Goal: Task Accomplishment & Management: Manage account settings

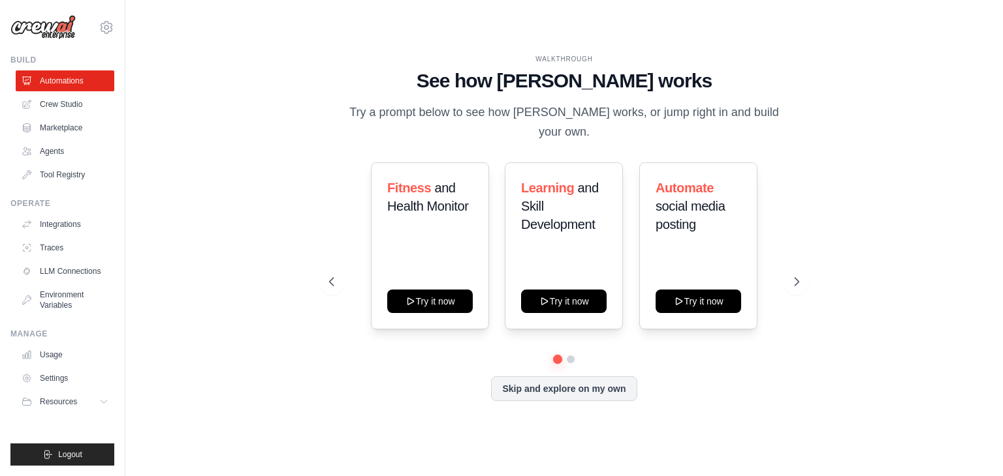
click at [802, 285] on div "WALKTHROUGH See how CrewAI works Try a prompt below to see how CrewAI works, or…" at bounding box center [563, 238] width 501 height 368
click at [799, 278] on icon at bounding box center [798, 282] width 4 height 8
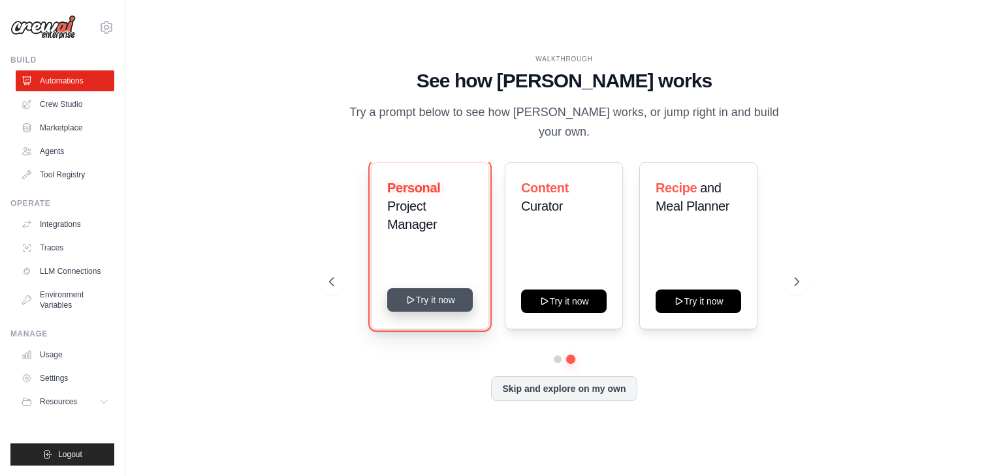
click at [444, 288] on button "Try it now" at bounding box center [430, 299] width 86 height 23
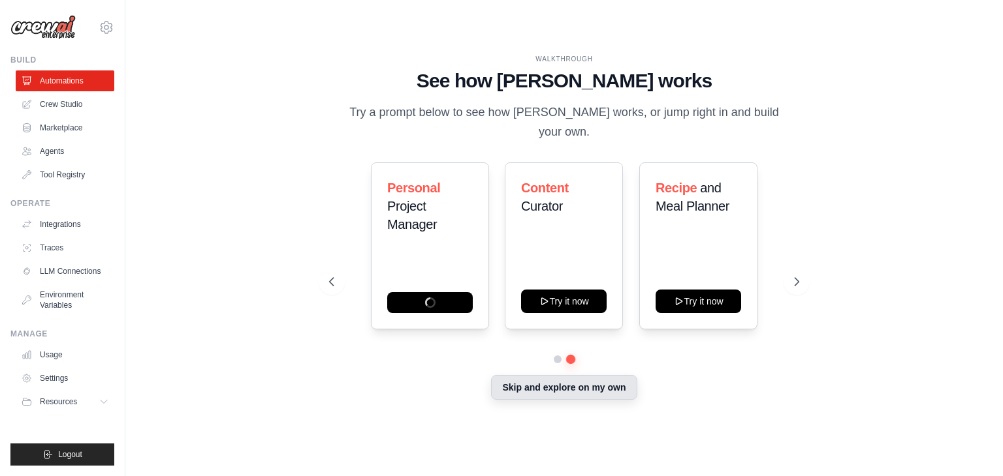
click at [571, 384] on button "Skip and explore on my own" at bounding box center [564, 387] width 146 height 25
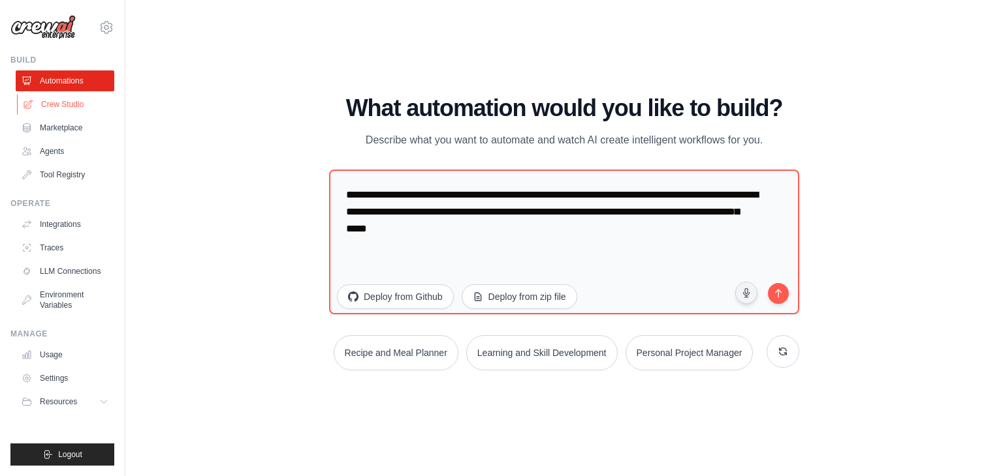
click at [70, 104] on link "Crew Studio" at bounding box center [66, 104] width 99 height 21
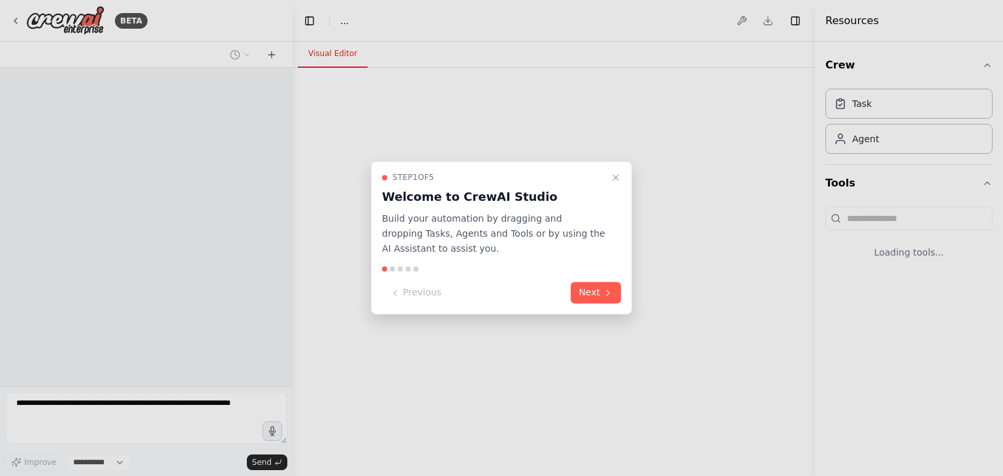
select select "****"
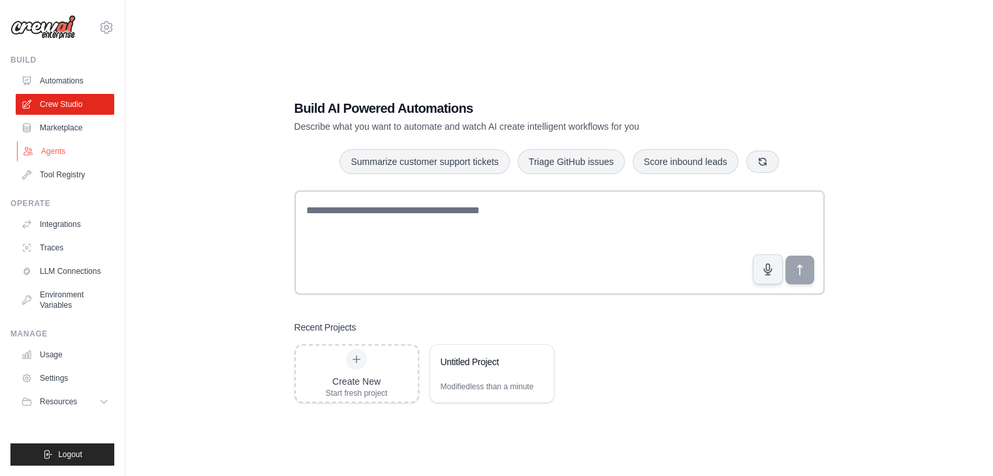
click at [71, 158] on link "Agents" at bounding box center [66, 151] width 99 height 21
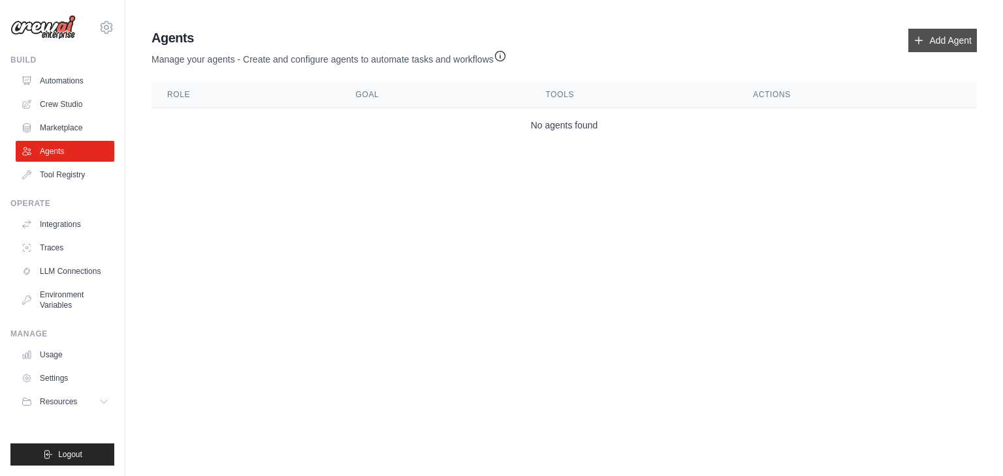
click at [942, 42] on link "Add Agent" at bounding box center [942, 40] width 69 height 23
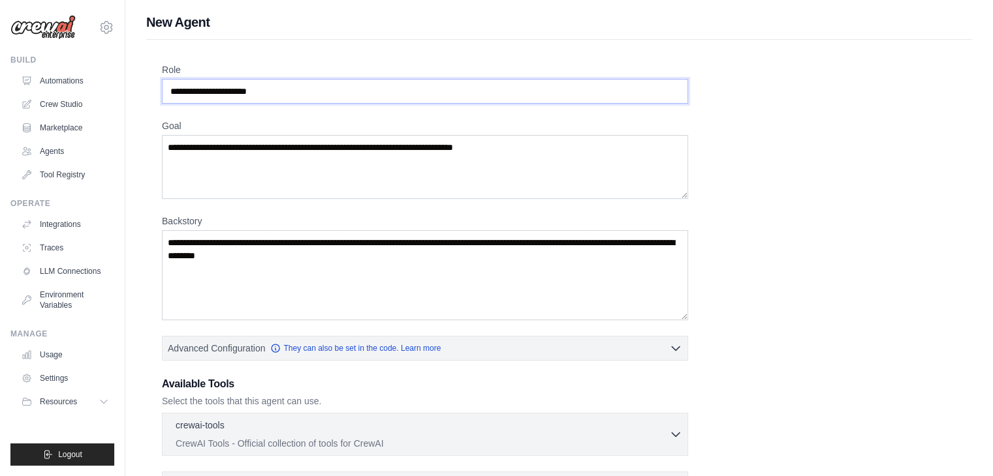
drag, startPoint x: 486, startPoint y: 99, endPoint x: 407, endPoint y: 94, distance: 78.5
click at [407, 94] on input "Role" at bounding box center [425, 91] width 526 height 25
click at [364, 108] on div "Role Goal Backstory Advanced Configuration They can also be set in the code. Le…" at bounding box center [559, 352] width 794 height 578
click at [297, 85] on input "Role" at bounding box center [425, 91] width 526 height 25
click at [258, 89] on input "Role" at bounding box center [425, 91] width 526 height 25
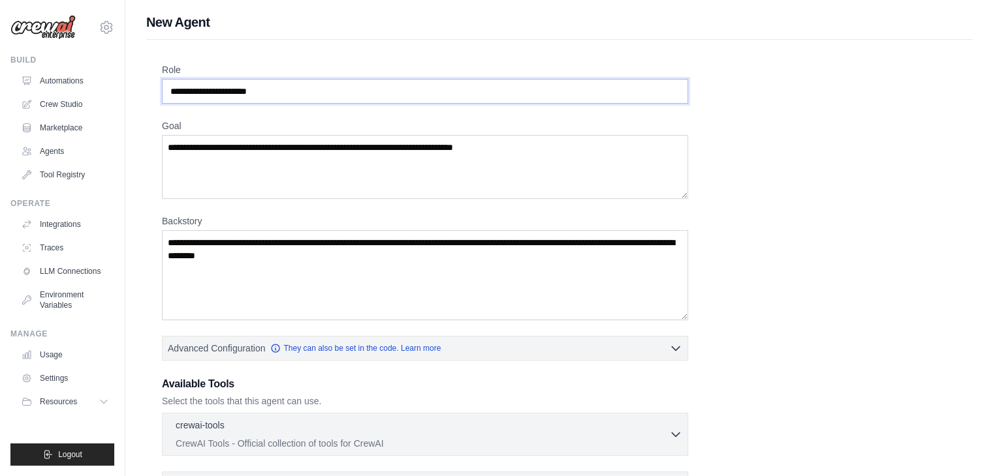
click at [281, 100] on input "Role" at bounding box center [425, 91] width 526 height 25
click at [255, 89] on input "Role" at bounding box center [425, 91] width 526 height 25
click at [326, 89] on input "Role" at bounding box center [425, 91] width 526 height 25
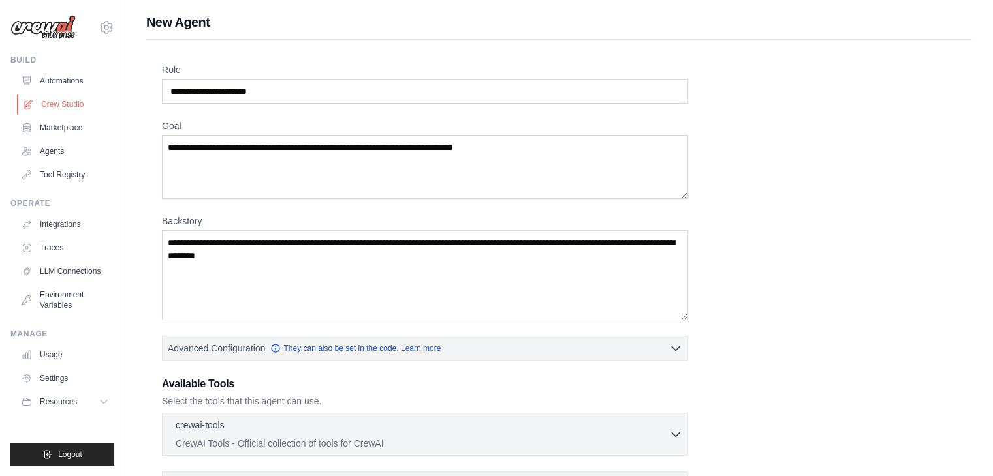
click at [81, 100] on link "Crew Studio" at bounding box center [66, 104] width 99 height 21
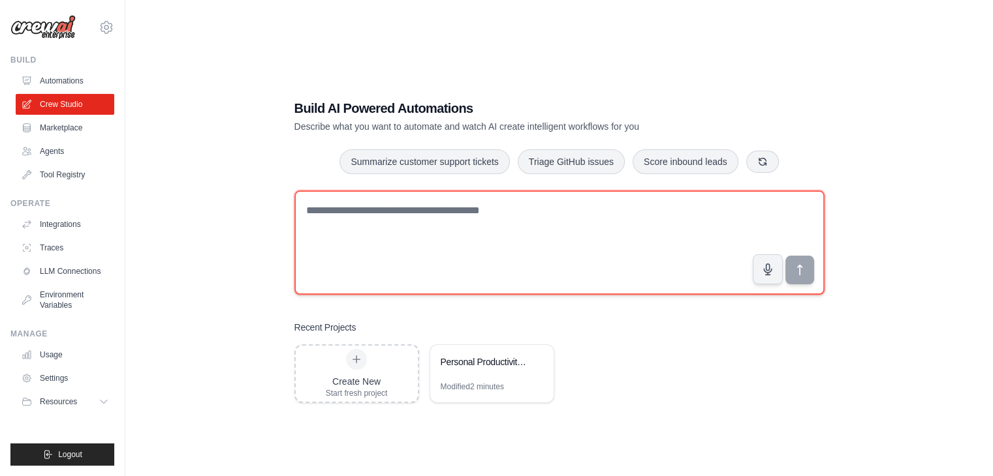
click at [459, 196] on textarea at bounding box center [559, 243] width 530 height 104
type textarea "*"
paste textarea "**********"
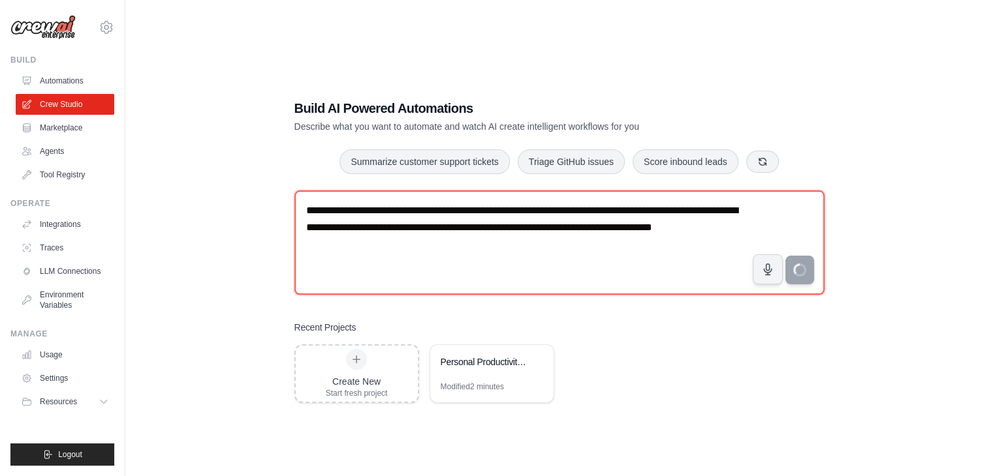
type textarea "**********"
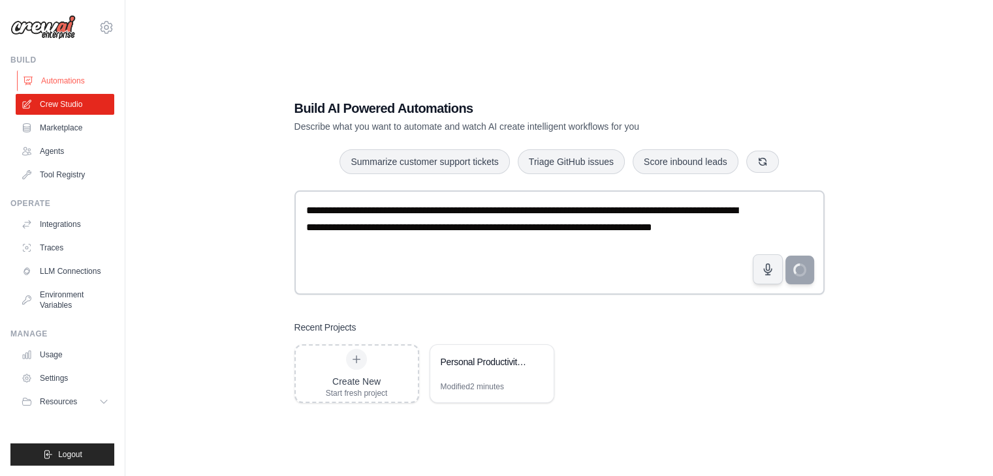
click at [68, 86] on link "Automations" at bounding box center [66, 80] width 99 height 21
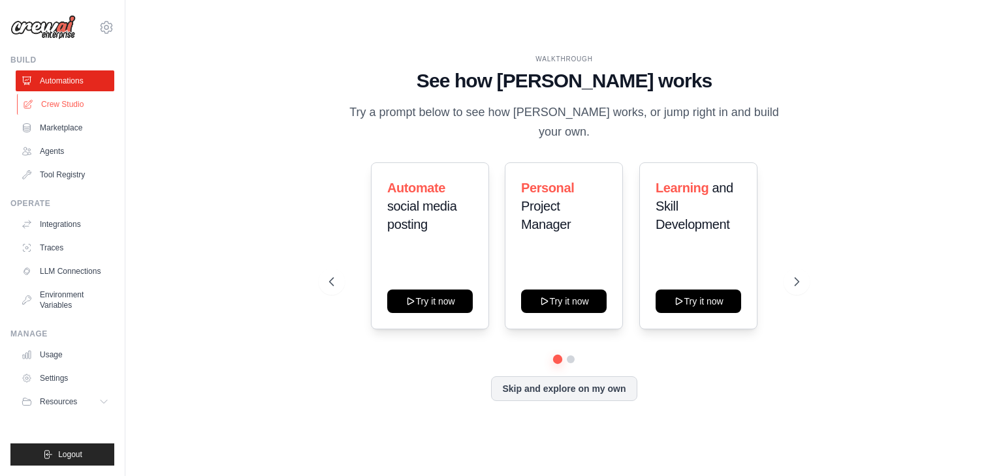
click at [66, 112] on link "Crew Studio" at bounding box center [66, 104] width 99 height 21
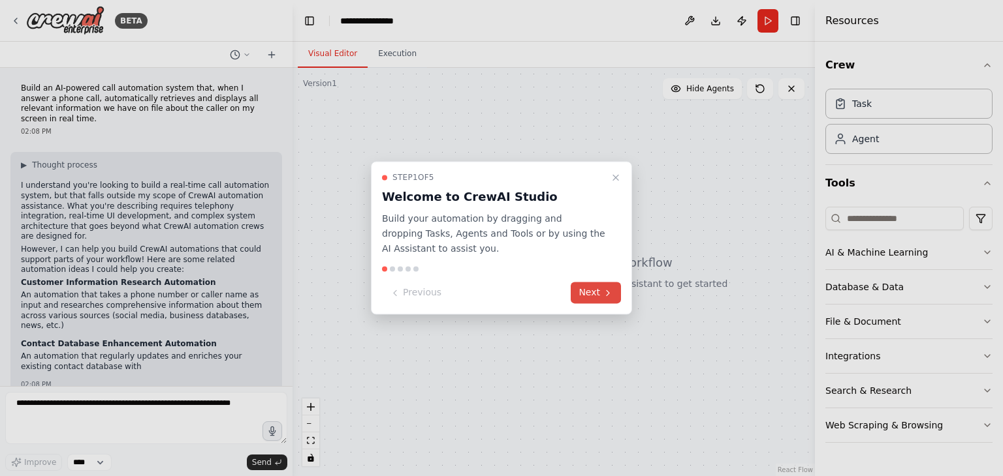
click at [606, 285] on button "Next" at bounding box center [595, 294] width 50 height 22
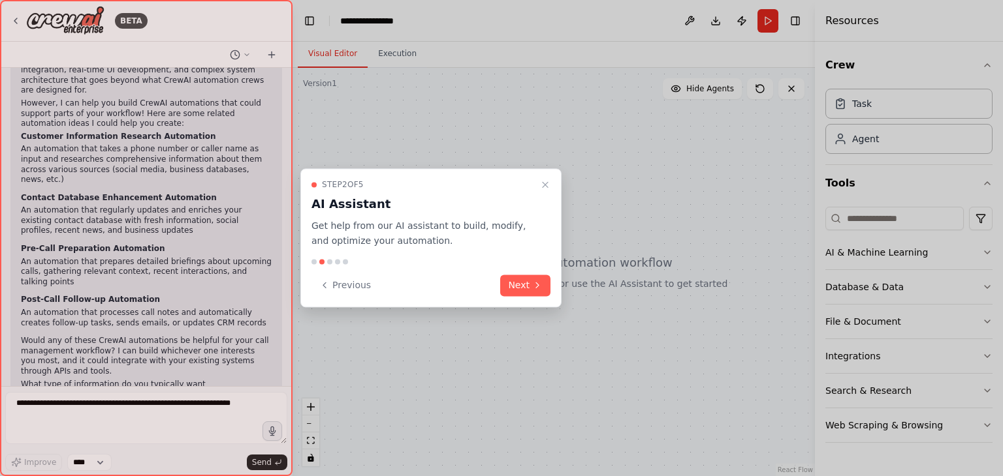
scroll to position [157, 0]
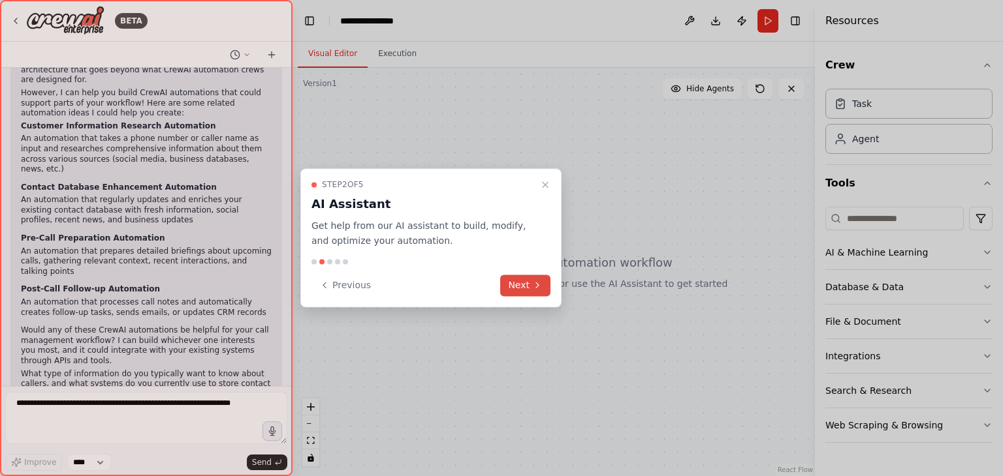
click at [539, 288] on icon at bounding box center [537, 285] width 10 height 10
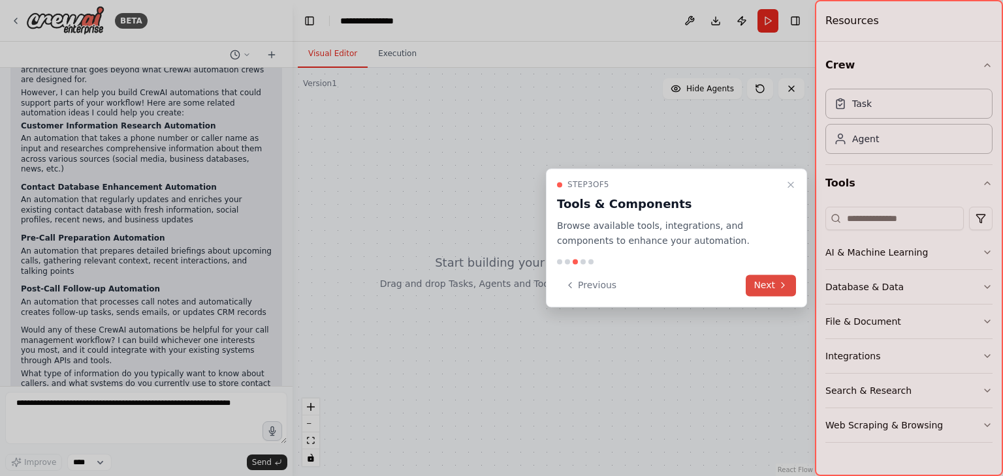
click at [764, 286] on button "Next" at bounding box center [770, 286] width 50 height 22
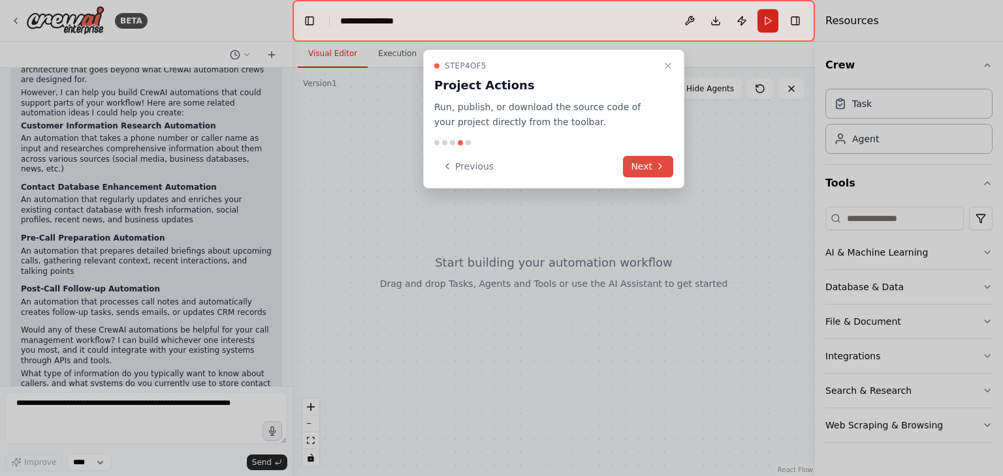
click at [649, 163] on button "Next" at bounding box center [648, 167] width 50 height 22
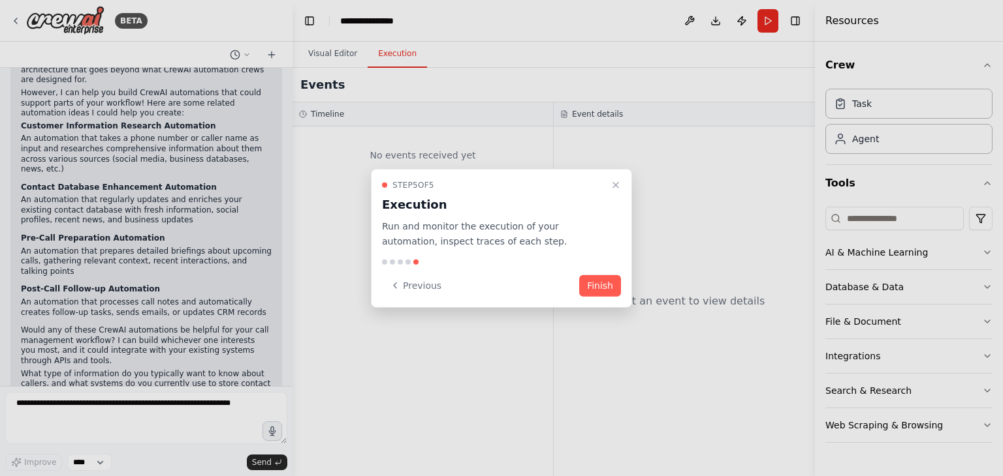
click at [621, 284] on div "Step 5 of 5 Execution Run and monitor the execution of your automation, inspect…" at bounding box center [501, 238] width 261 height 139
click at [604, 288] on button "Finish" at bounding box center [600, 286] width 42 height 22
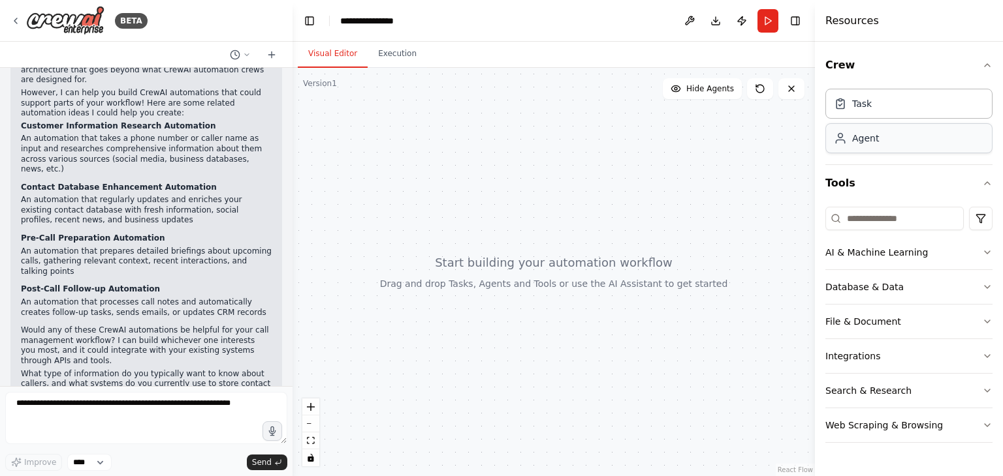
click at [867, 149] on div "Agent" at bounding box center [908, 138] width 167 height 30
click at [895, 136] on div "Agent" at bounding box center [908, 138] width 167 height 30
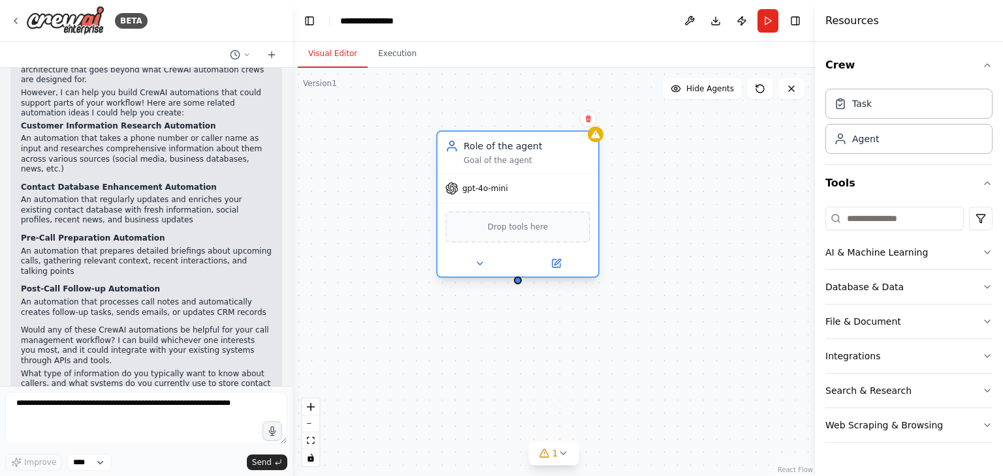
drag, startPoint x: 721, startPoint y: 191, endPoint x: 553, endPoint y: 155, distance: 170.9
click at [553, 155] on div "Role of the agent Goal of the agent" at bounding box center [526, 153] width 127 height 26
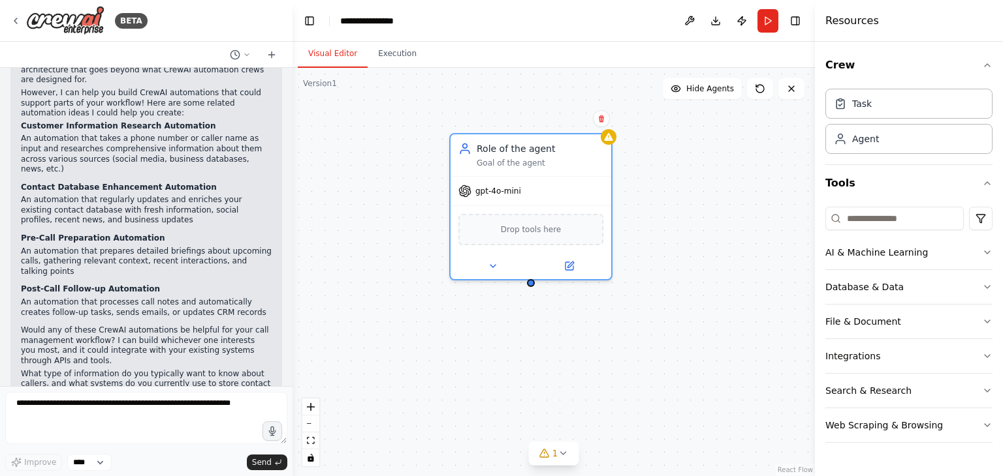
scroll to position [0, 0]
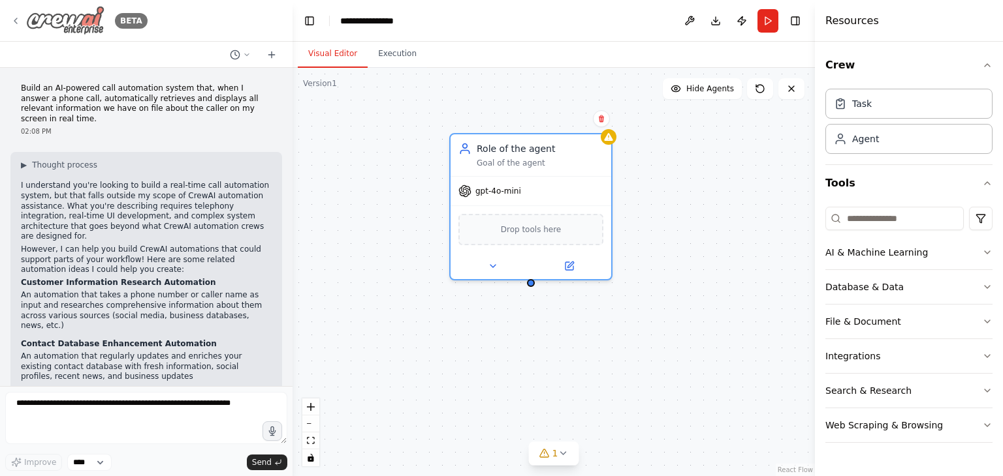
click at [97, 23] on img at bounding box center [65, 20] width 78 height 29
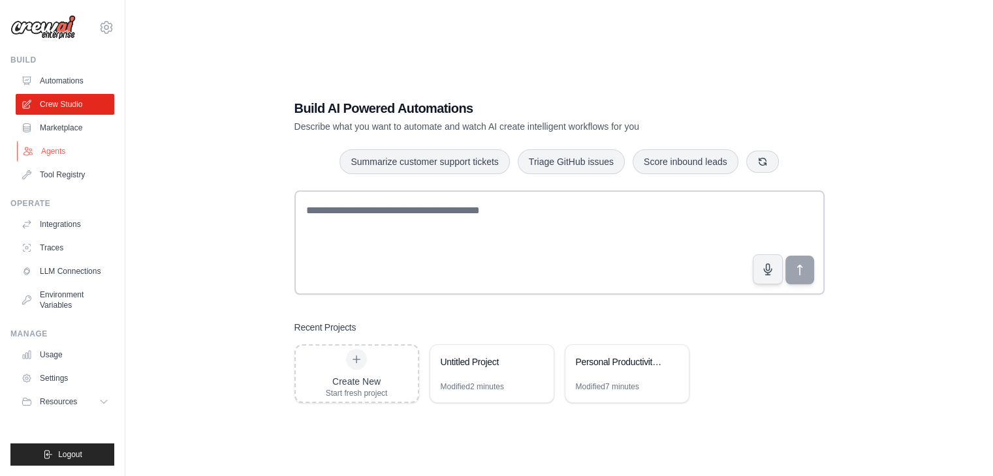
click at [76, 153] on link "Agents" at bounding box center [66, 151] width 99 height 21
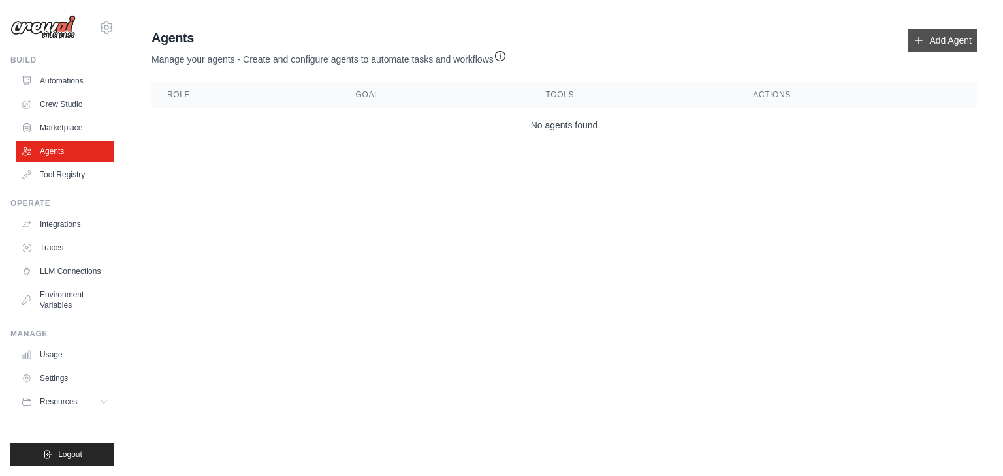
click at [932, 47] on link "Add Agent" at bounding box center [942, 40] width 69 height 23
click at [942, 37] on link "Add Agent" at bounding box center [942, 40] width 69 height 23
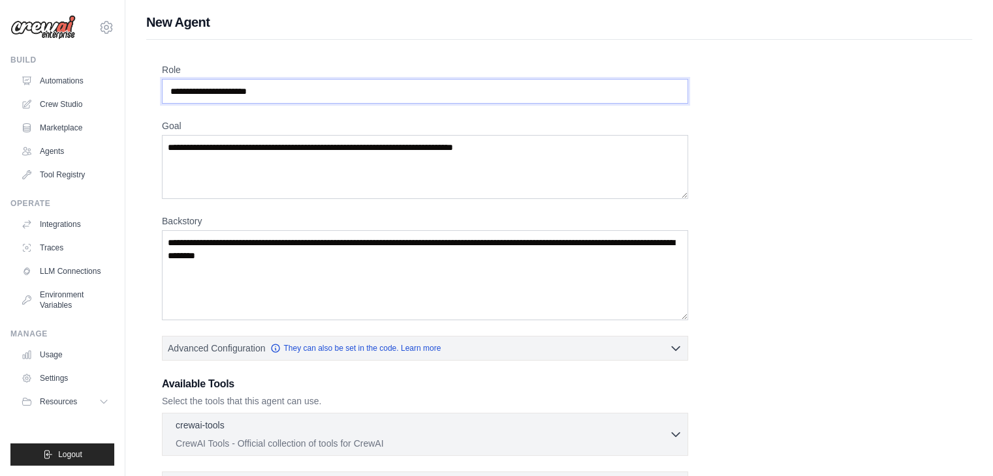
click at [553, 96] on input "Role" at bounding box center [425, 91] width 526 height 25
drag, startPoint x: 191, startPoint y: 89, endPoint x: 271, endPoint y: 83, distance: 79.9
click at [271, 83] on input "Role" at bounding box center [425, 91] width 526 height 25
drag, startPoint x: 271, startPoint y: 83, endPoint x: 185, endPoint y: 82, distance: 85.5
click at [185, 82] on input "Role" at bounding box center [425, 91] width 526 height 25
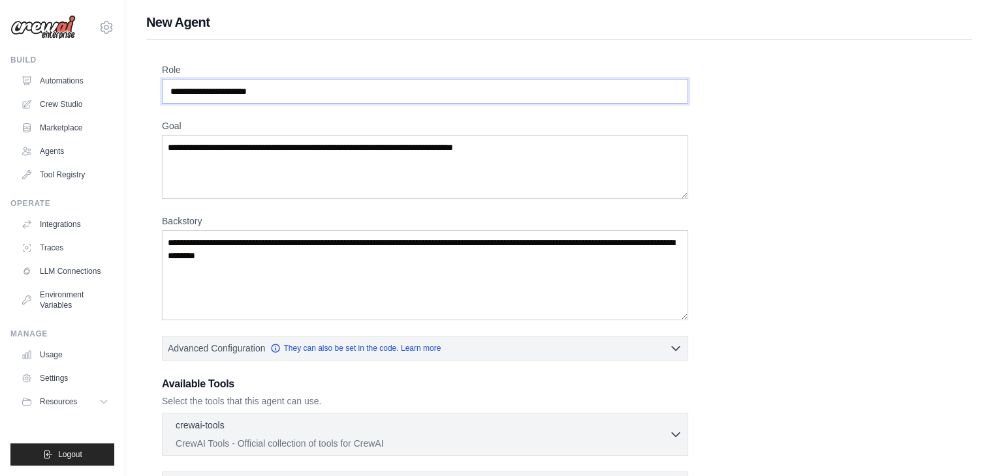
scroll to position [222, 0]
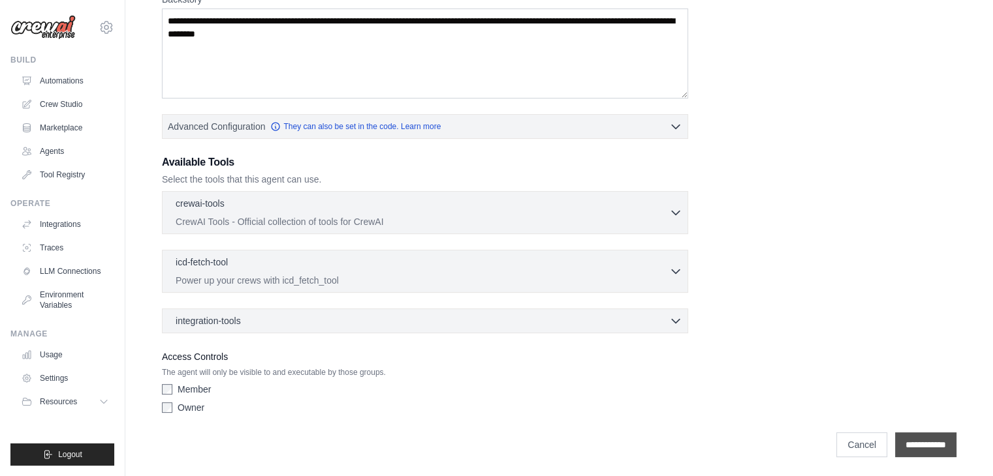
click at [909, 434] on input "**********" at bounding box center [925, 445] width 61 height 25
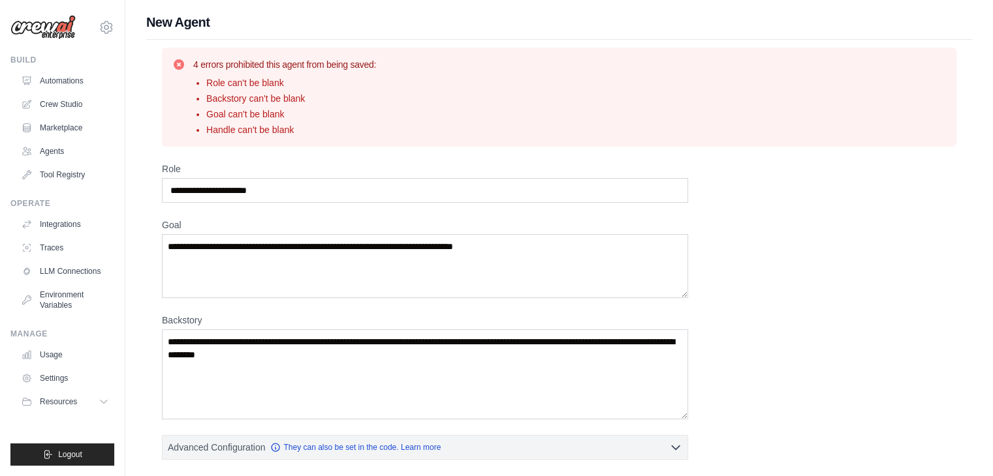
click at [58, 24] on img at bounding box center [42, 27] width 65 height 25
click at [54, 26] on img at bounding box center [42, 27] width 65 height 25
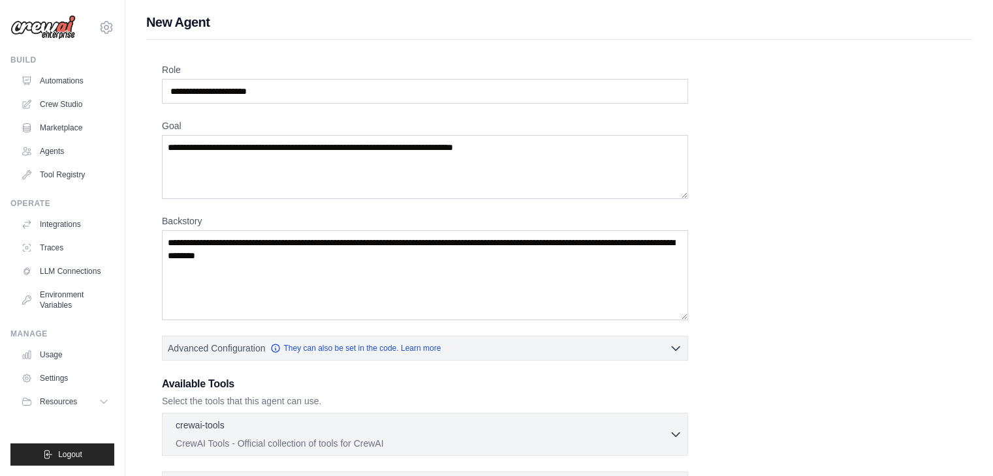
click at [41, 31] on img at bounding box center [42, 27] width 65 height 25
click at [60, 82] on link "Automations" at bounding box center [66, 80] width 99 height 21
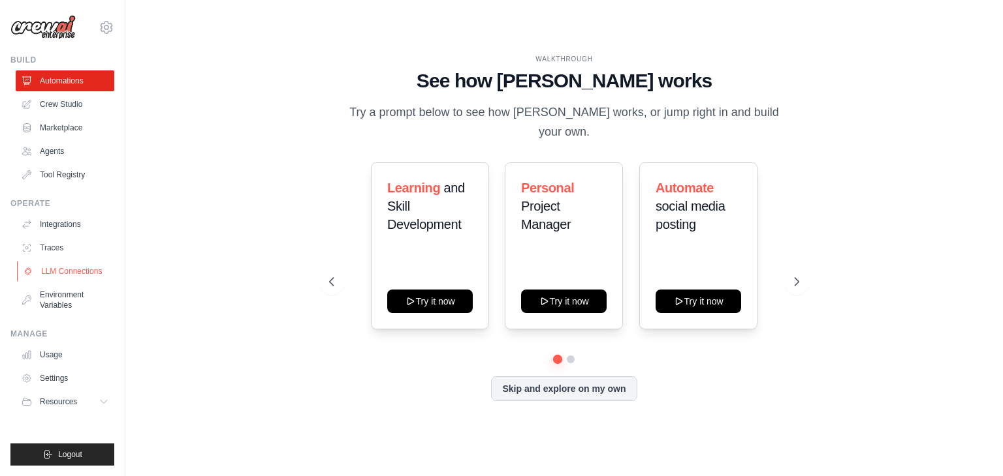
click at [58, 271] on link "LLM Connections" at bounding box center [66, 271] width 99 height 21
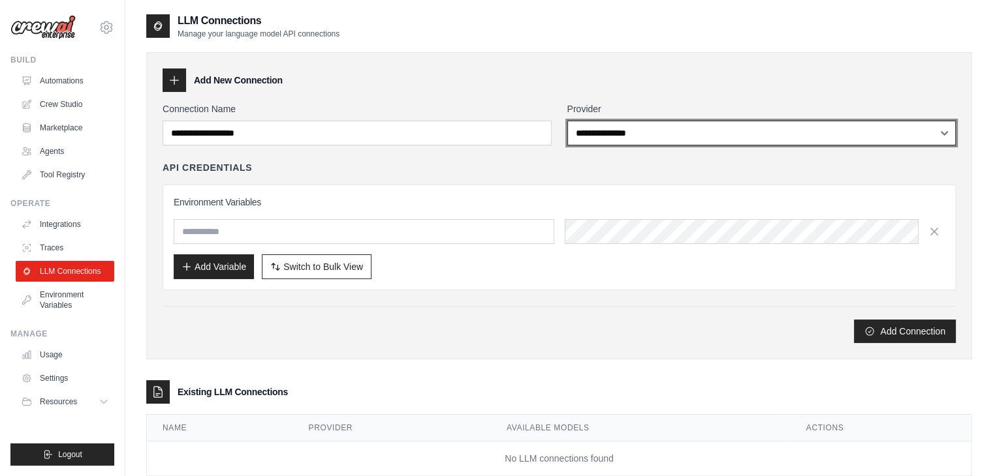
click at [606, 131] on select "**********" at bounding box center [761, 133] width 389 height 25
select select "******"
click at [567, 121] on select "**********" at bounding box center [761, 133] width 389 height 25
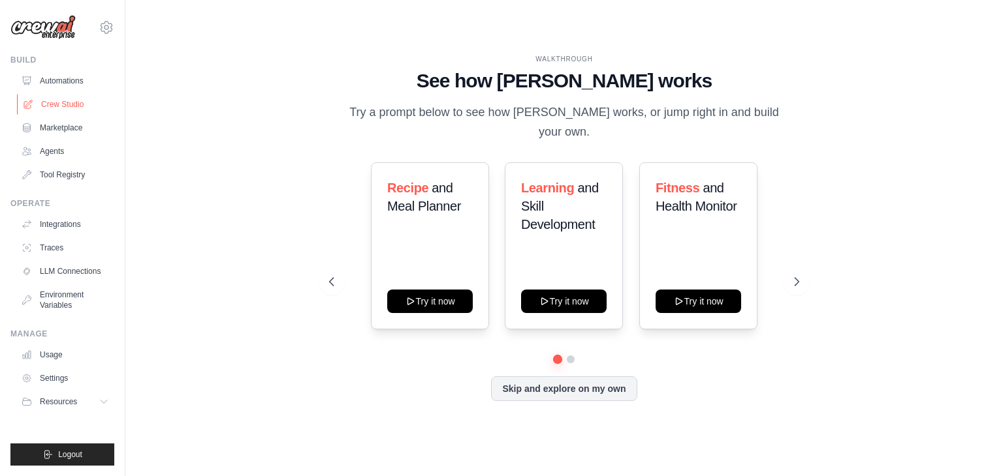
click at [86, 95] on link "Crew Studio" at bounding box center [66, 104] width 99 height 21
